Goal: Browse casually: Explore the website without a specific task or goal

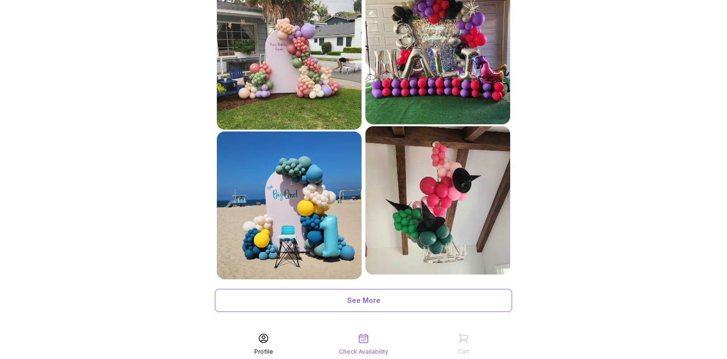
scroll to position [475, 0]
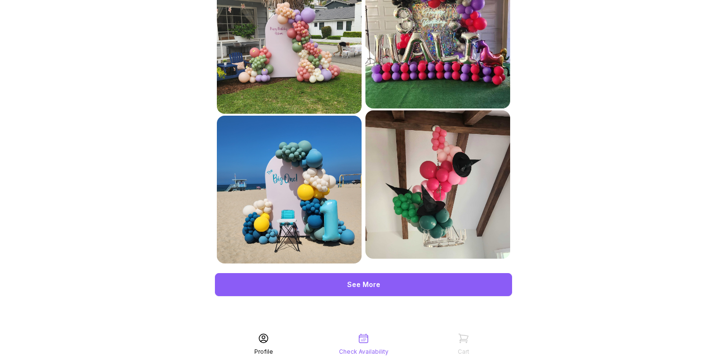
click at [346, 286] on div "See More" at bounding box center [363, 284] width 297 height 23
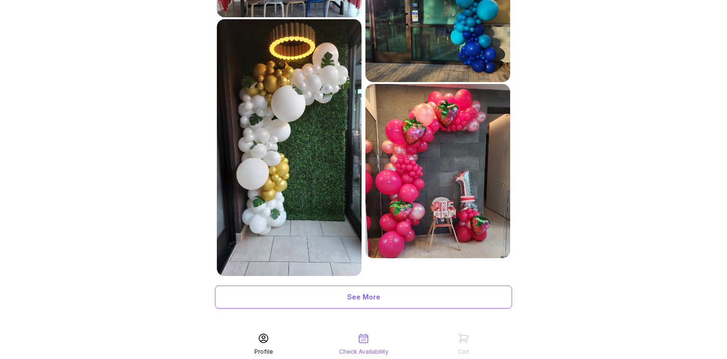
scroll to position [845, 0]
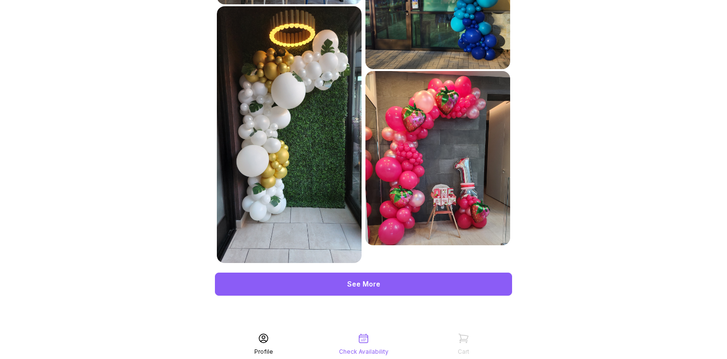
click at [359, 283] on div "See More" at bounding box center [363, 284] width 297 height 23
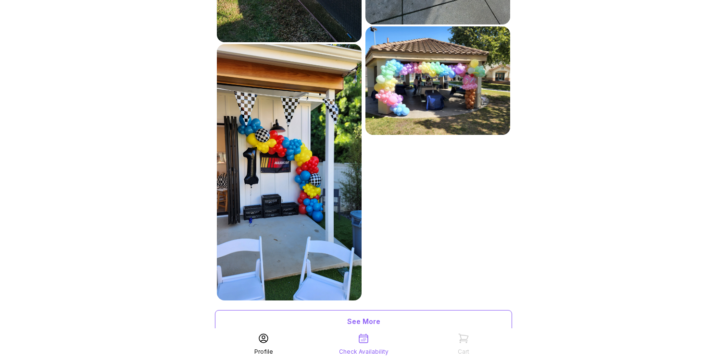
scroll to position [1362, 0]
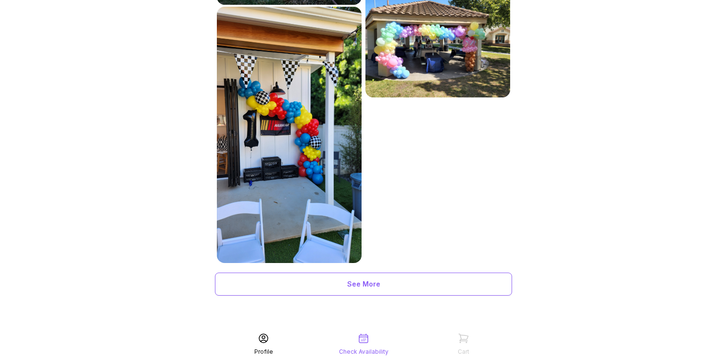
click at [359, 285] on div "See More" at bounding box center [363, 284] width 297 height 23
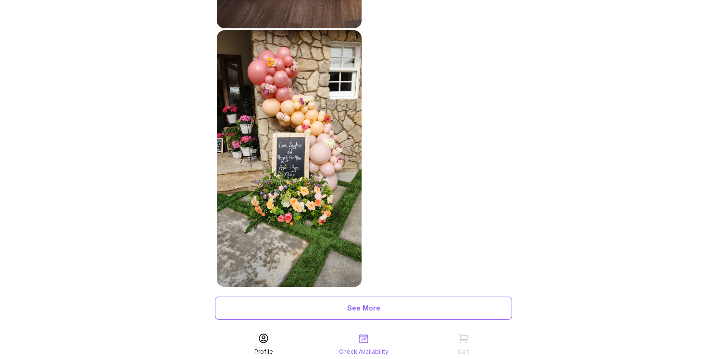
scroll to position [1880, 0]
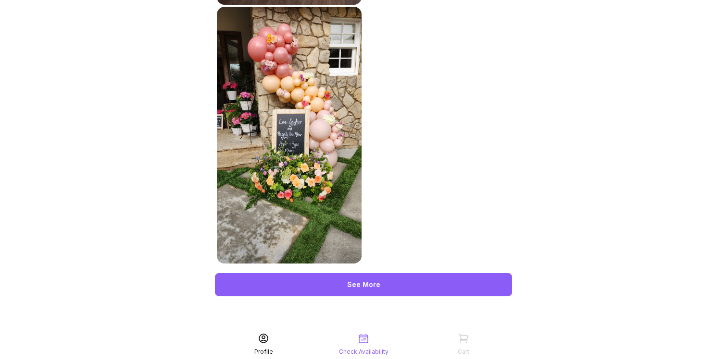
click at [359, 285] on div "See More" at bounding box center [363, 284] width 297 height 23
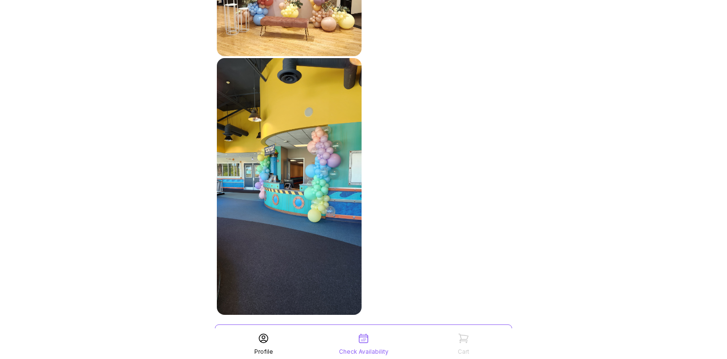
scroll to position [2268, 0]
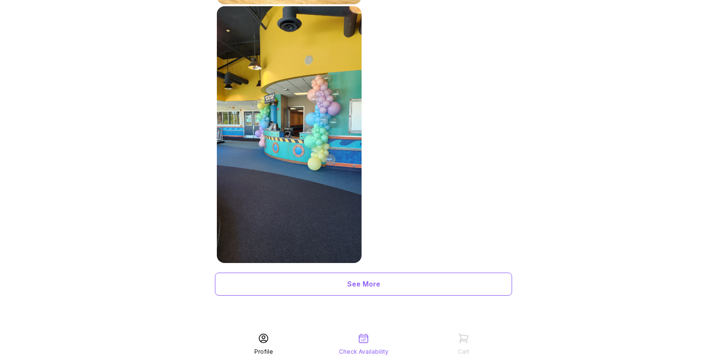
click at [359, 285] on div "See More" at bounding box center [363, 284] width 297 height 23
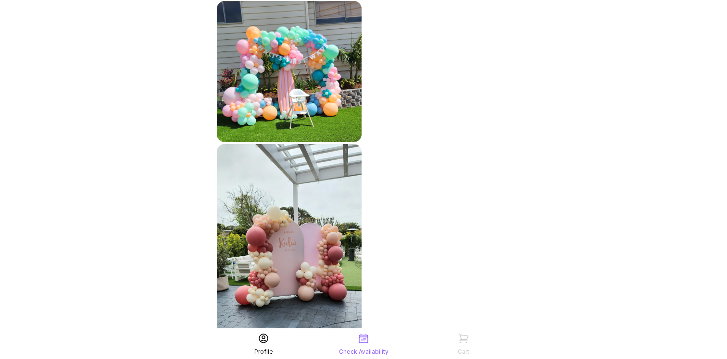
scroll to position [2670, 0]
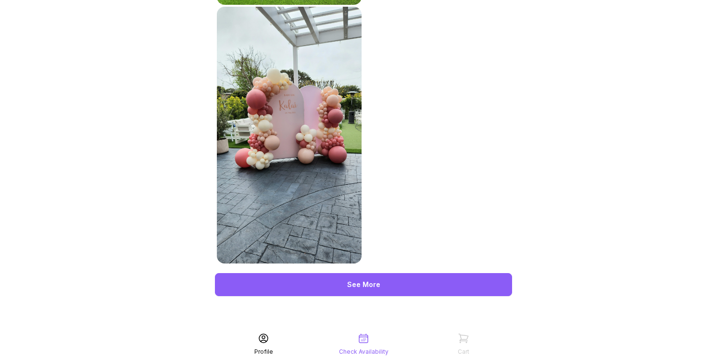
click at [348, 295] on div "See More" at bounding box center [363, 284] width 297 height 23
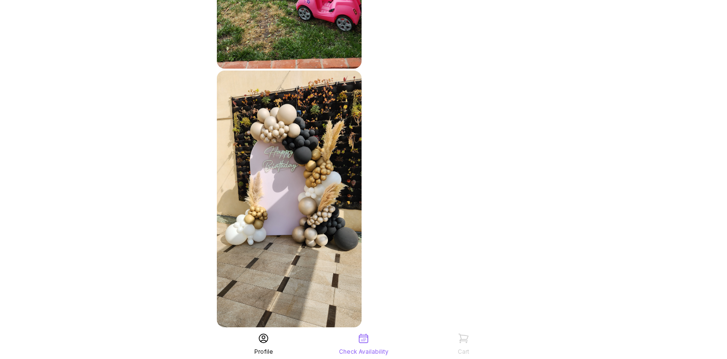
scroll to position [3188, 0]
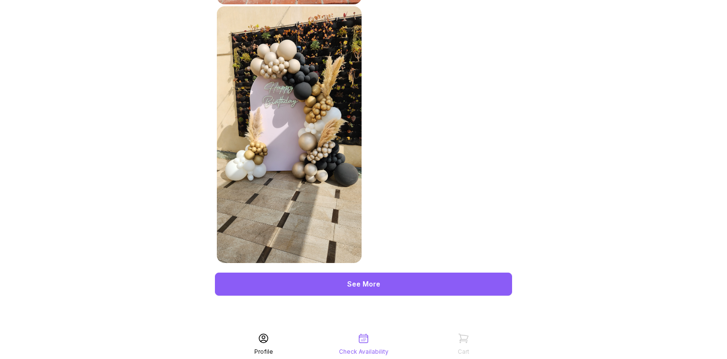
click at [348, 283] on div "See More" at bounding box center [363, 284] width 297 height 23
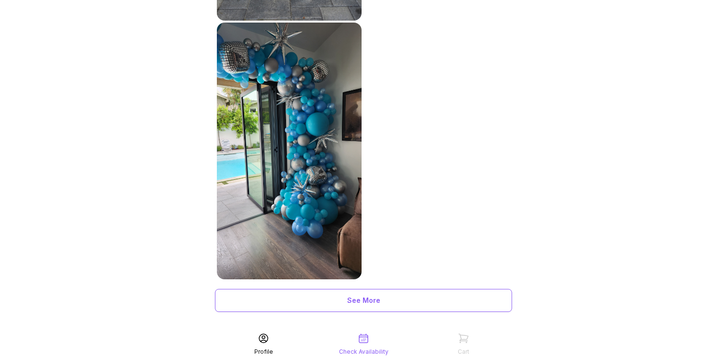
scroll to position [3705, 0]
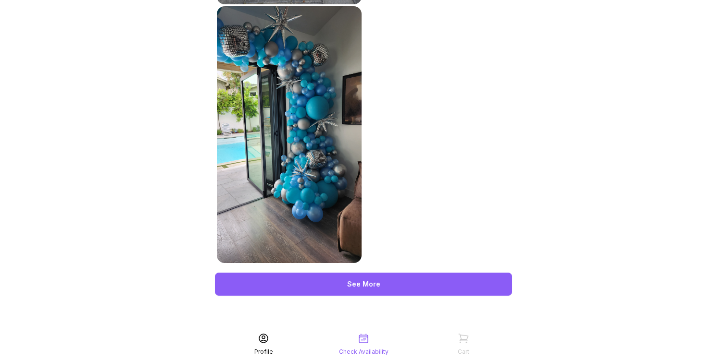
click at [349, 278] on div "See More" at bounding box center [363, 284] width 297 height 23
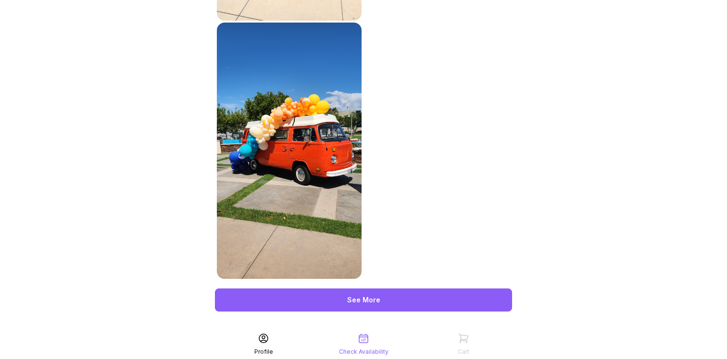
scroll to position [4223, 0]
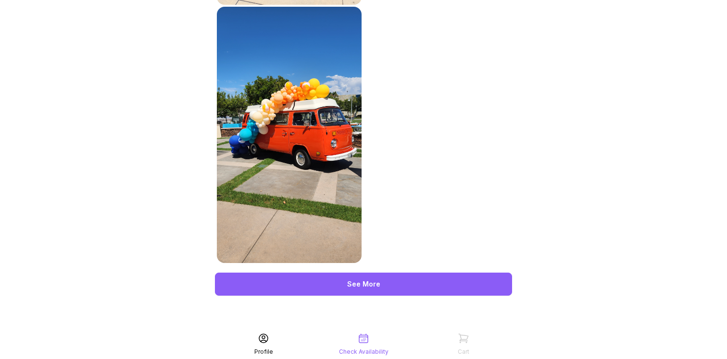
click at [349, 278] on div "See More" at bounding box center [363, 284] width 297 height 23
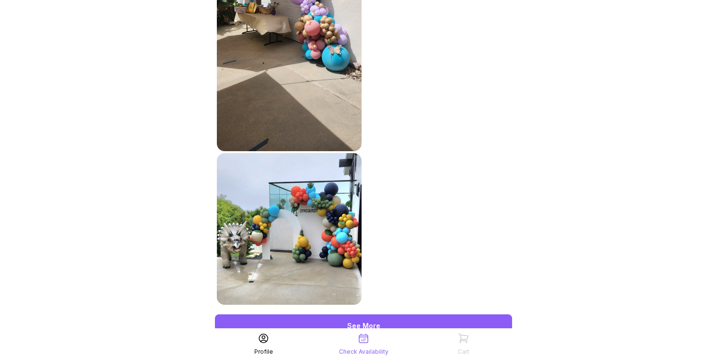
scroll to position [4636, 0]
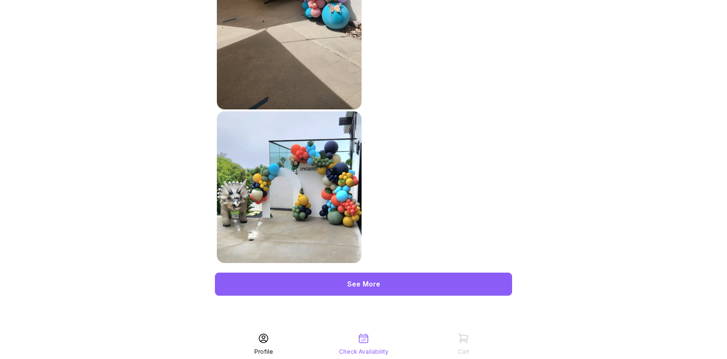
click at [349, 278] on div "See More" at bounding box center [363, 284] width 297 height 23
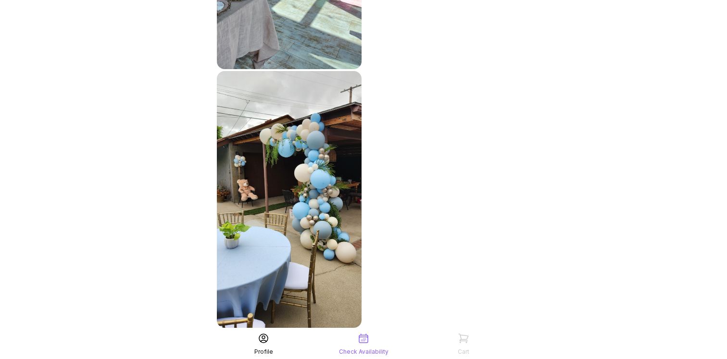
scroll to position [5153, 0]
